Goal: Task Accomplishment & Management: Manage account settings

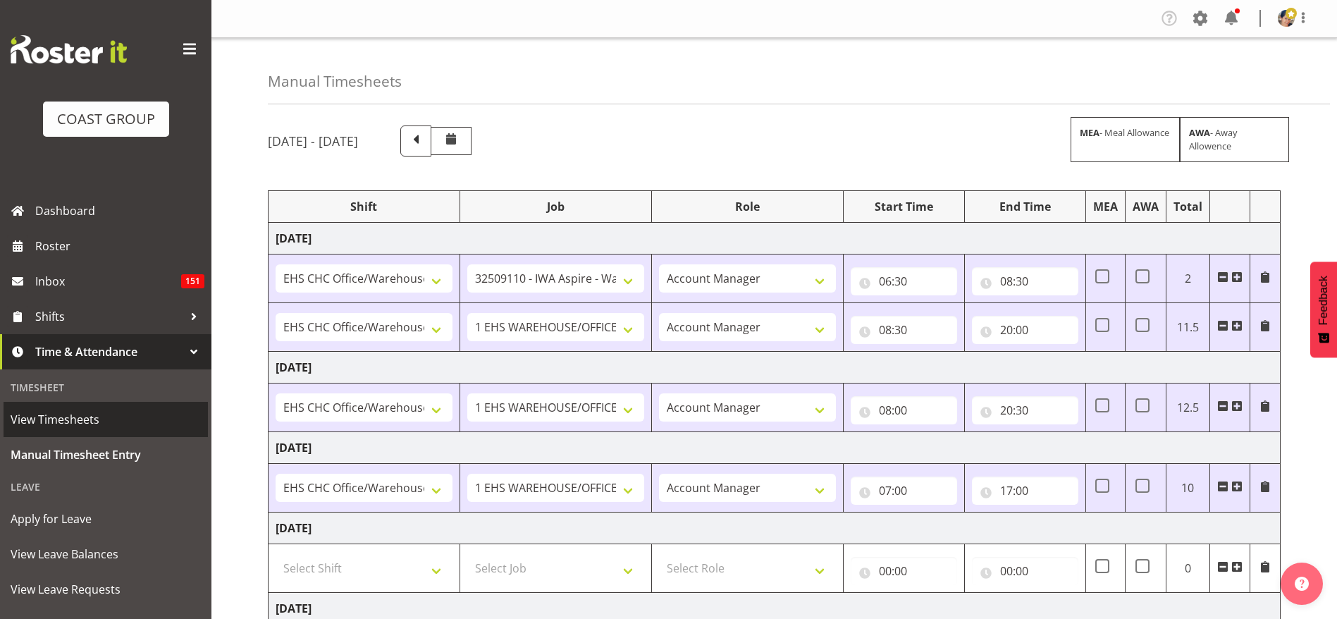
select select "1404"
select select "9028"
select select "37"
select select "1404"
select select "69"
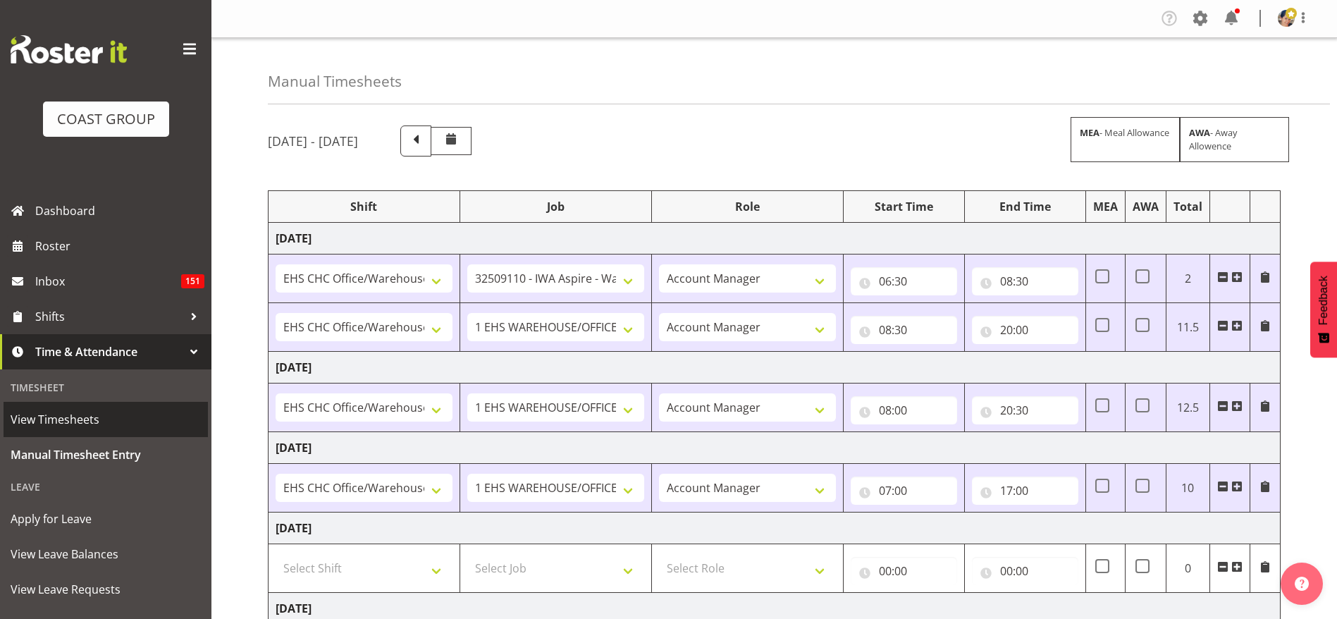
select select "37"
select select "1404"
select select "69"
select select "37"
select select "1404"
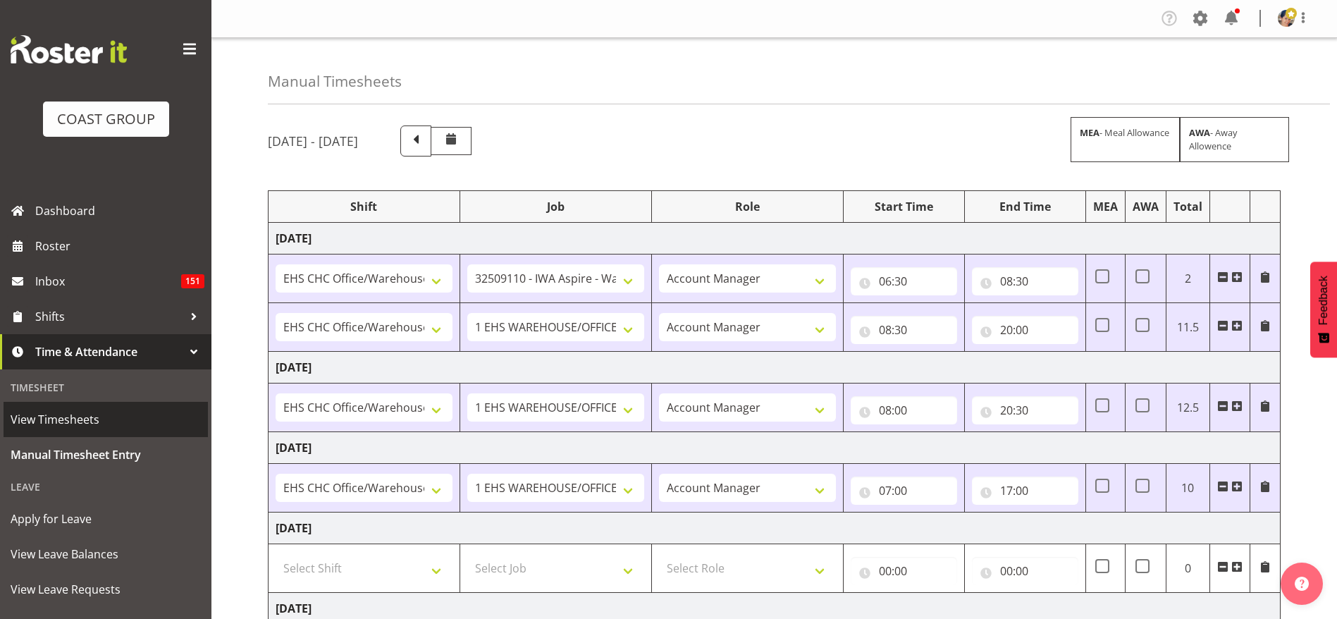
select select "69"
select select "37"
select select "1404"
select select "9205"
select select "37"
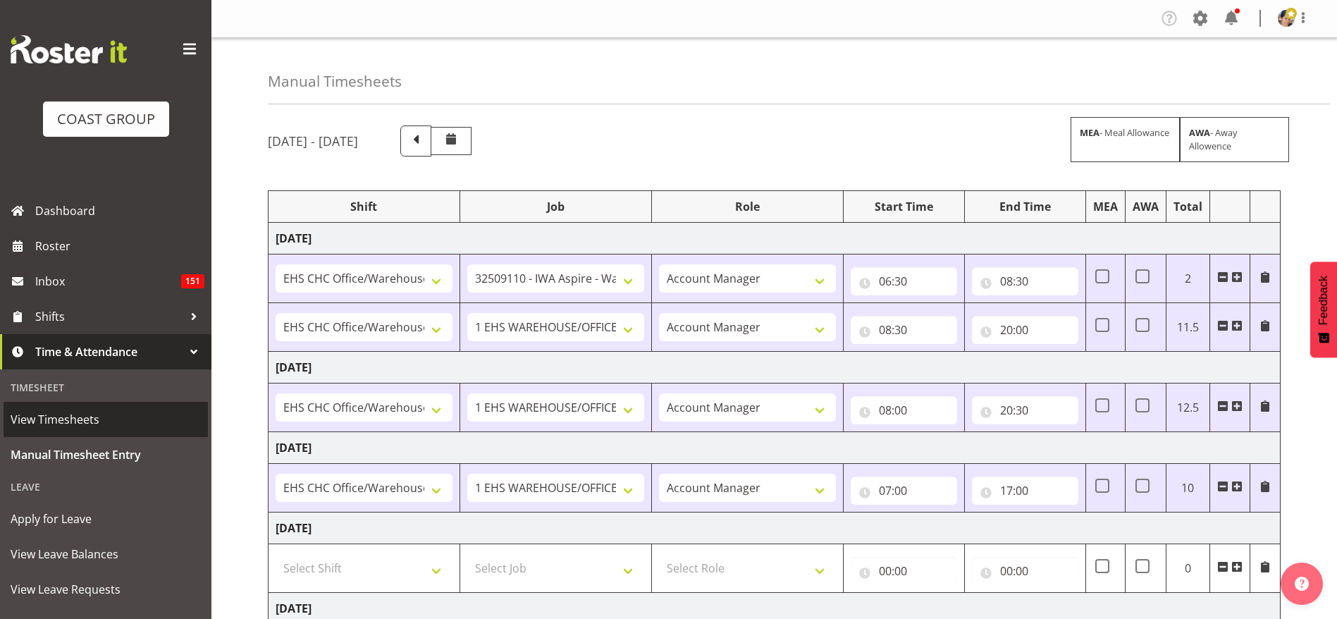
select select "1404"
select select "10656"
select select "37"
select select "1404"
select select "69"
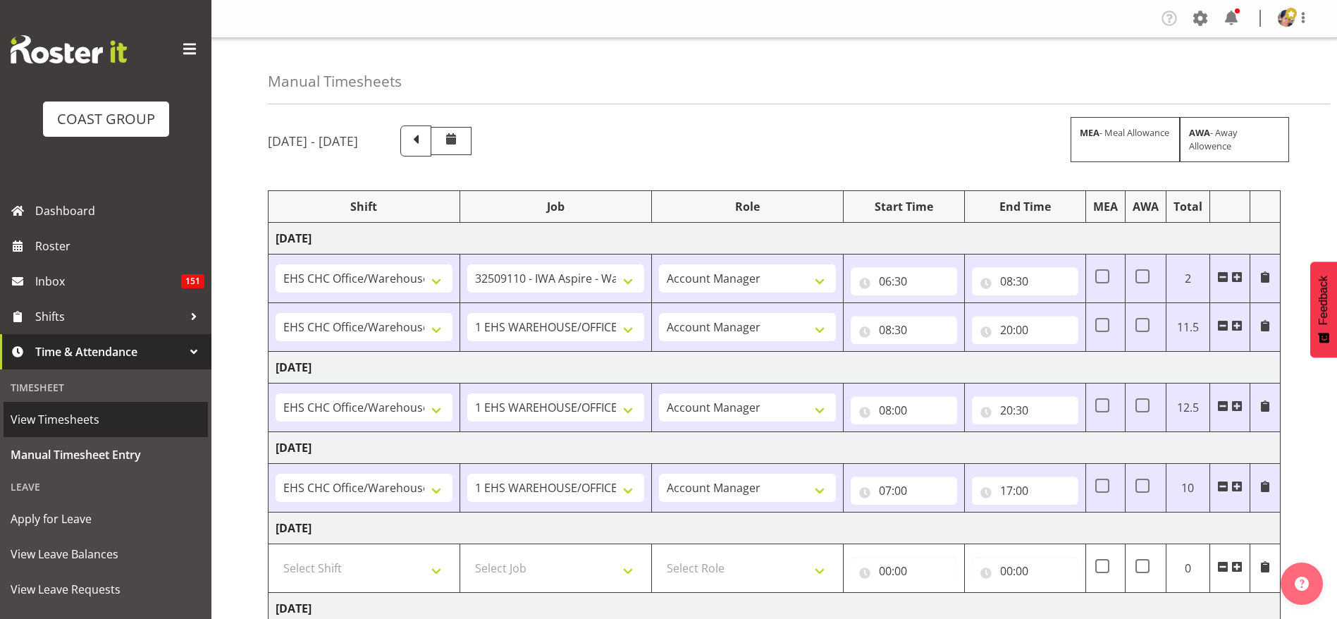
select select "37"
select select "1404"
select select "10517"
select select "37"
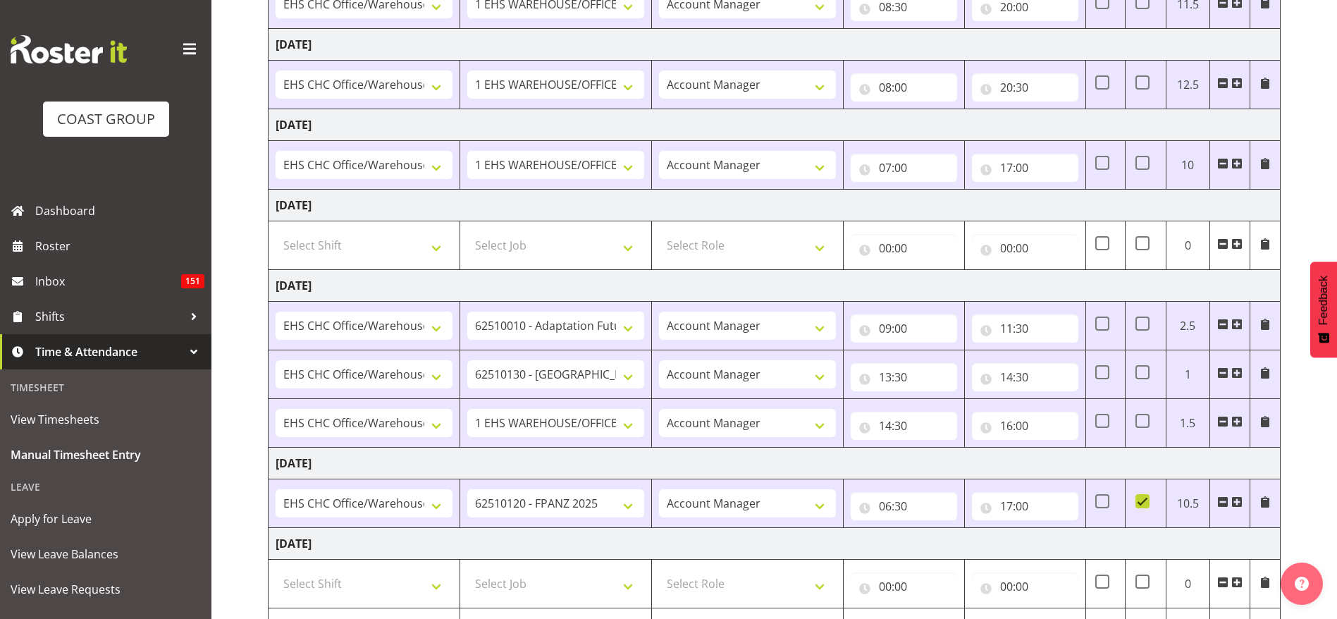
scroll to position [407, 0]
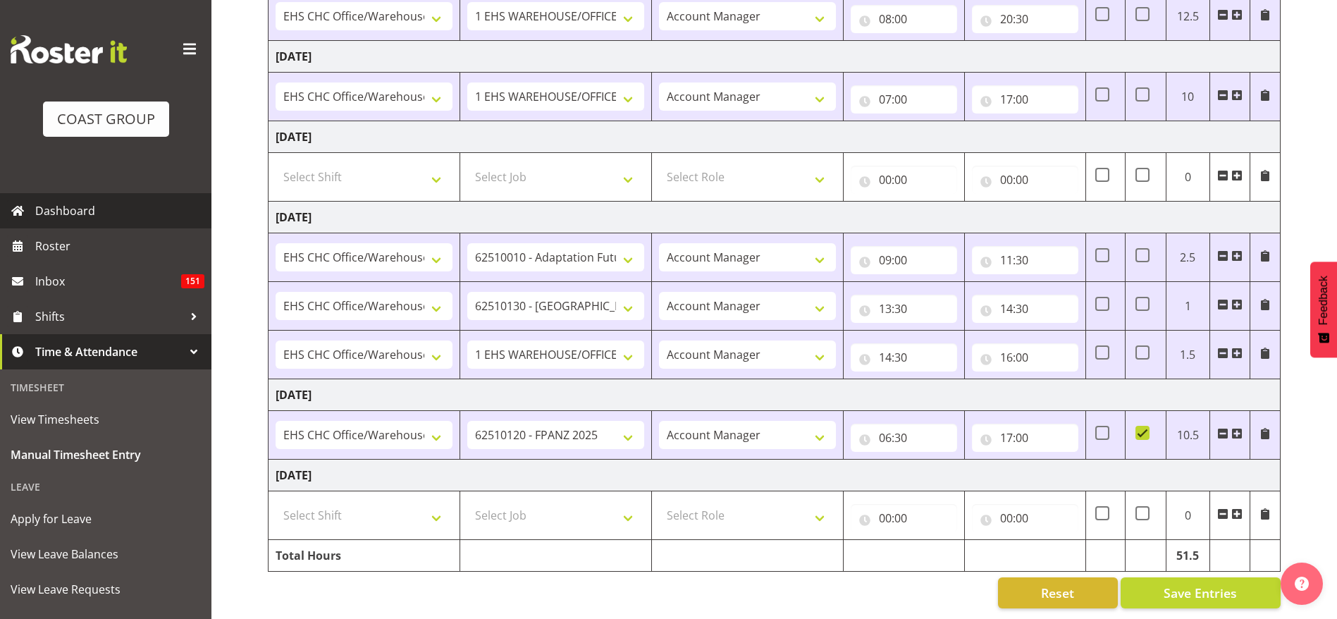
click at [63, 204] on span "Dashboard" at bounding box center [119, 210] width 169 height 21
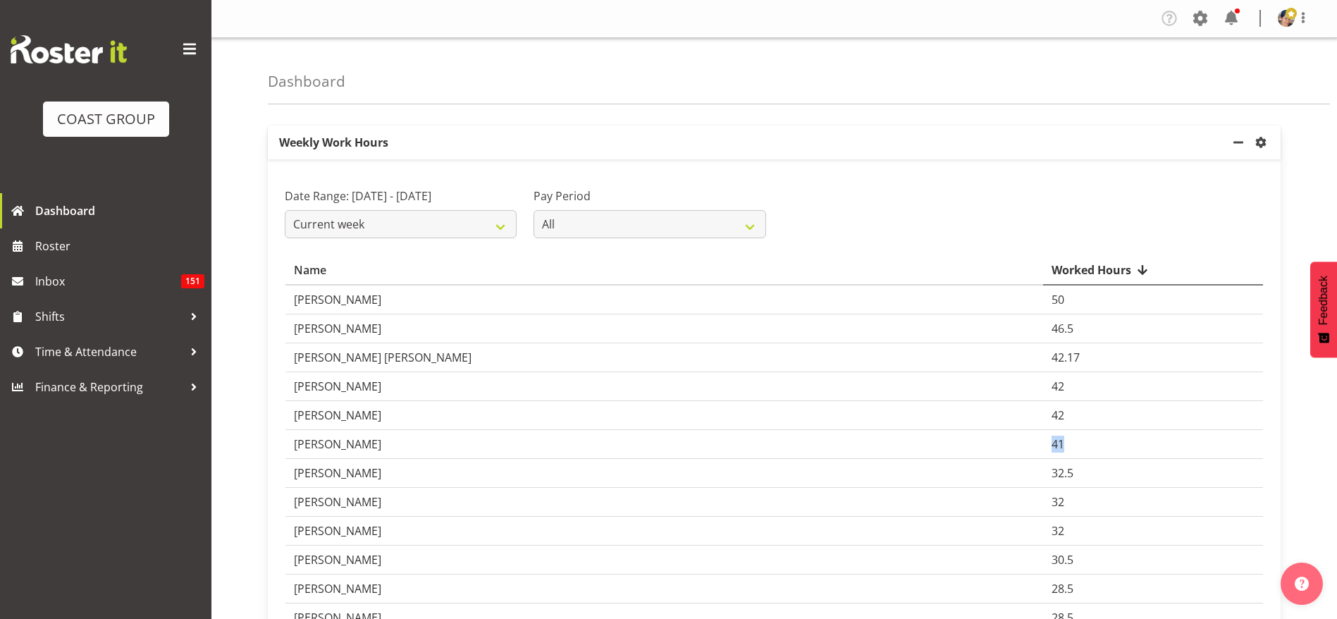
drag, startPoint x: 294, startPoint y: 445, endPoint x: 1074, endPoint y: 442, distance: 780.0
click at [1074, 442] on tr "Nicola Ransome 41" at bounding box center [773, 444] width 977 height 29
click at [873, 390] on td "Hayden Watts" at bounding box center [663, 386] width 757 height 29
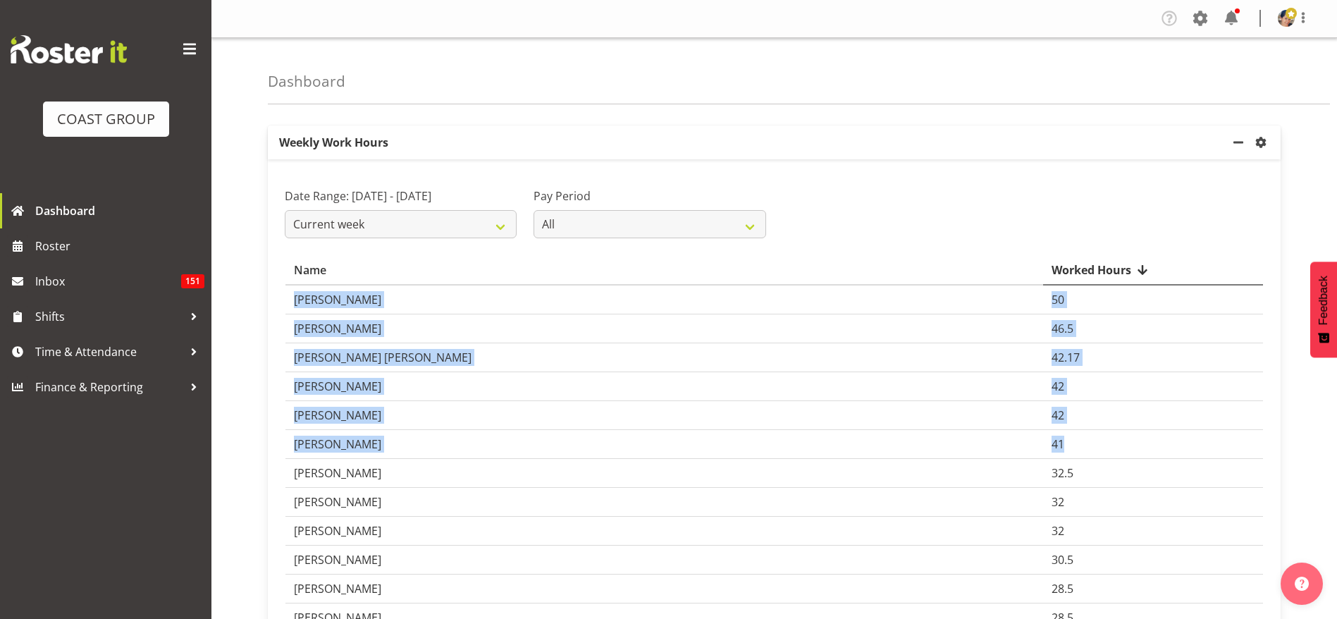
drag, startPoint x: 1088, startPoint y: 443, endPoint x: 238, endPoint y: 287, distance: 863.9
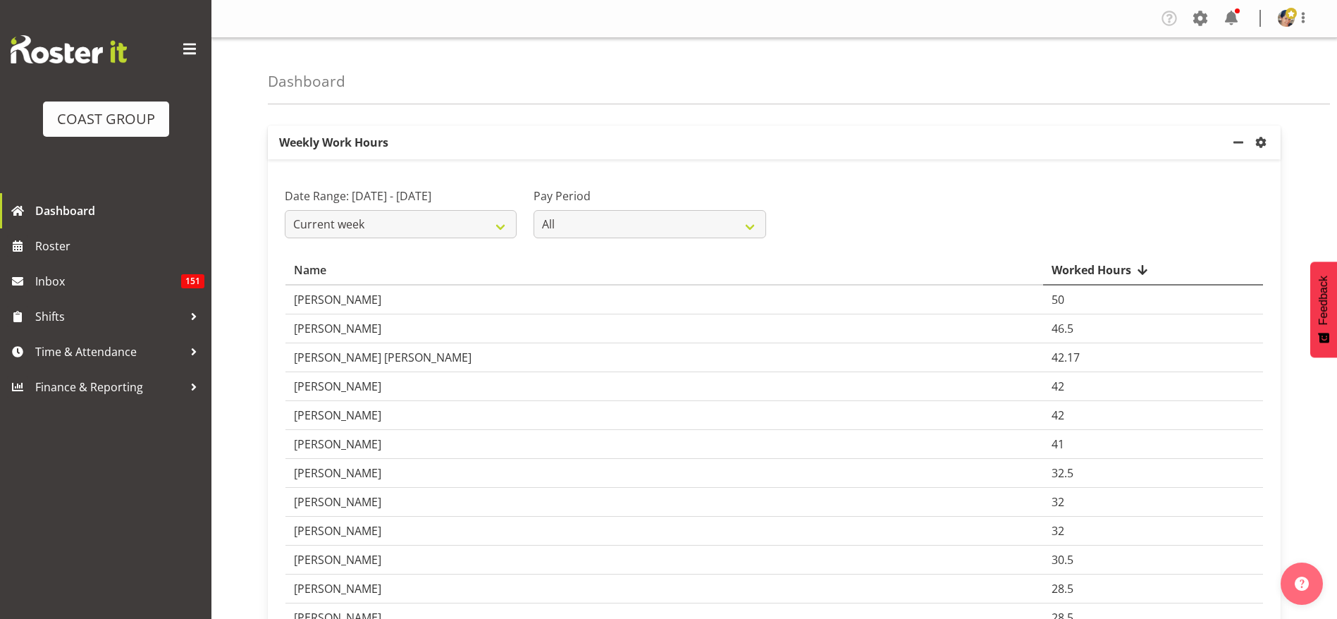
drag, startPoint x: 898, startPoint y: 222, endPoint x: 737, endPoint y: 237, distance: 161.4
click at [897, 222] on div "Date Range: October 1st - October 5th 2025 Current week Last week Current Month…" at bounding box center [774, 207] width 996 height 79
